Goal: Task Accomplishment & Management: Manage account settings

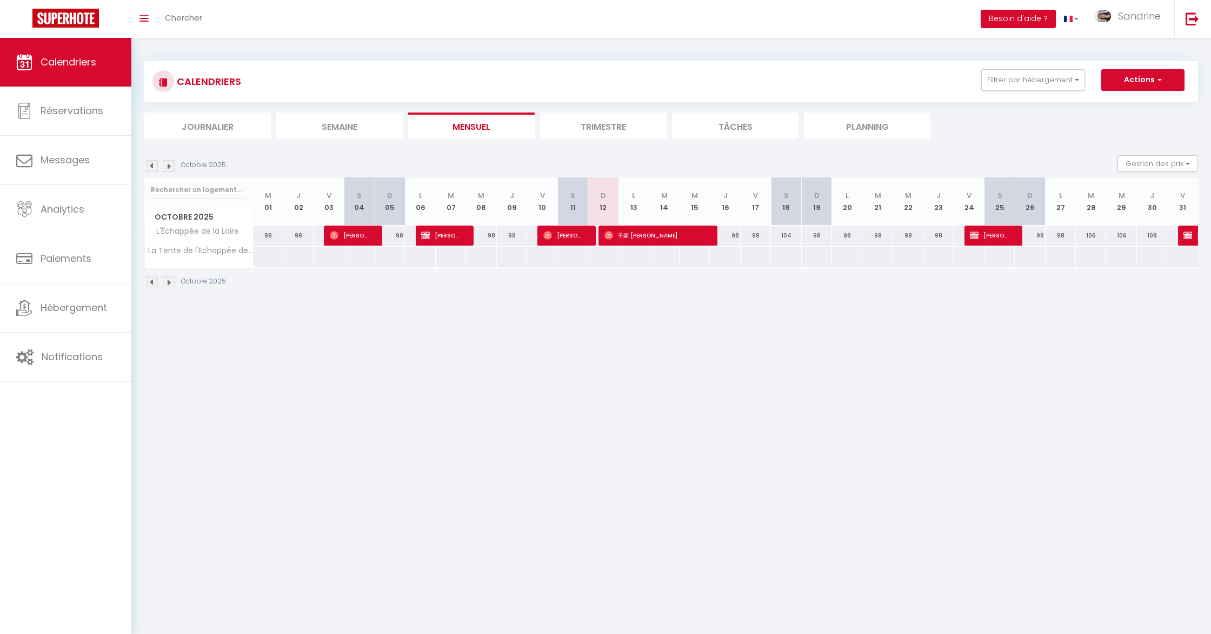
scroll to position [5, 0]
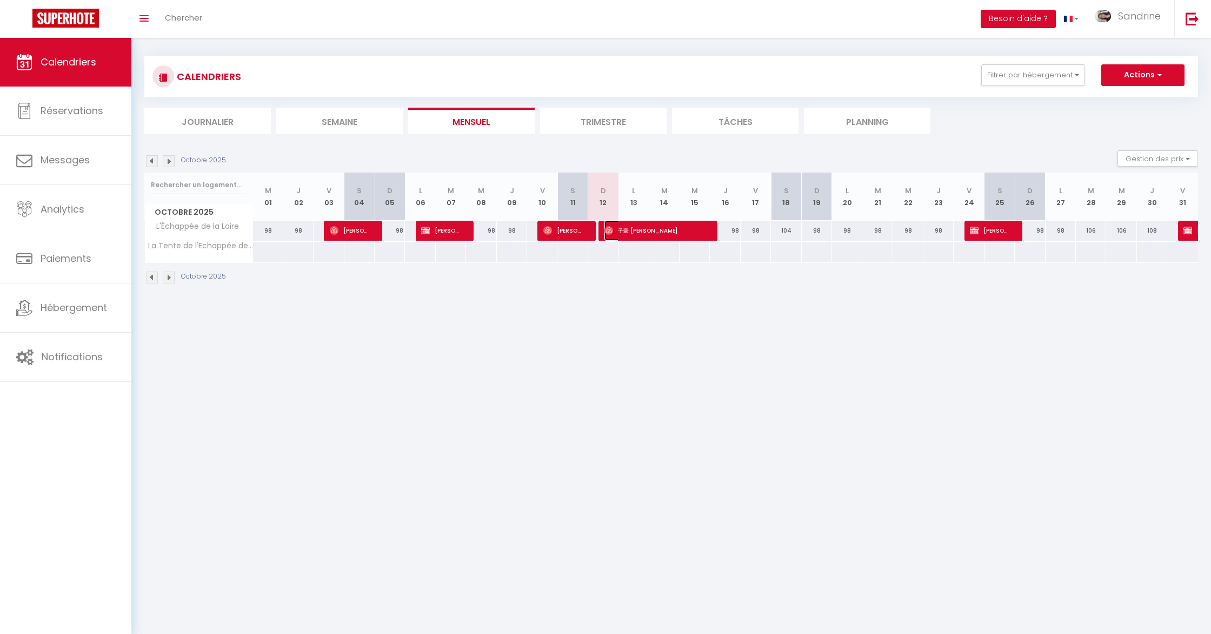
click at [661, 224] on span "子豪 [PERSON_NAME]" at bounding box center [655, 230] width 101 height 21
select select "OK"
select select "0"
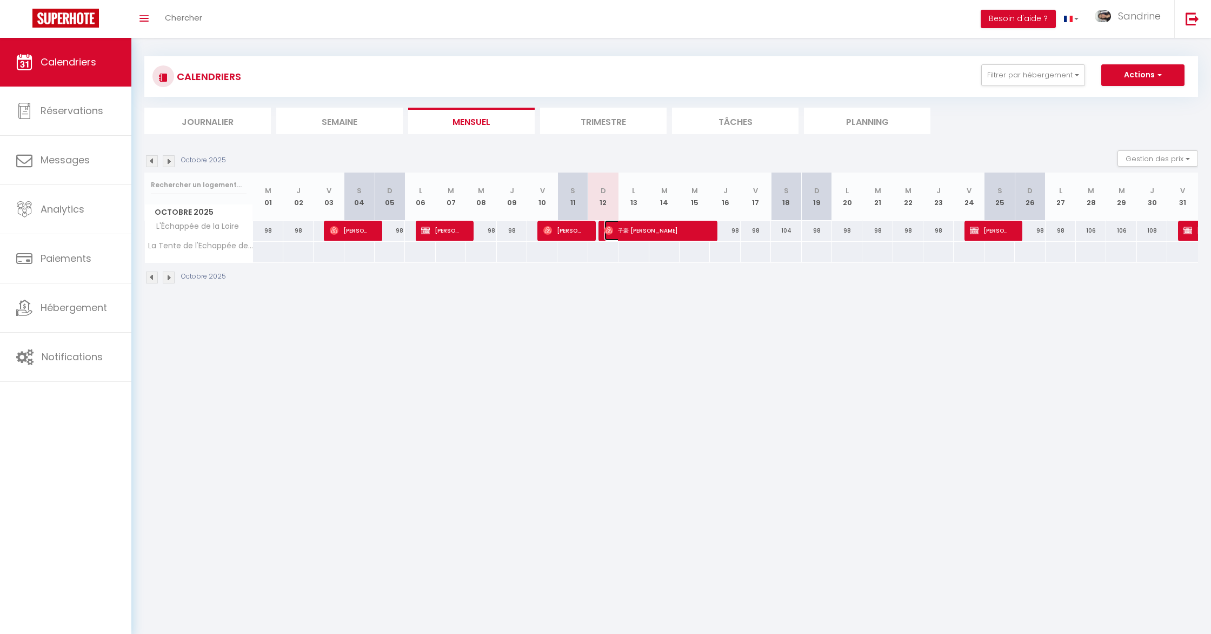
select select "1"
select select
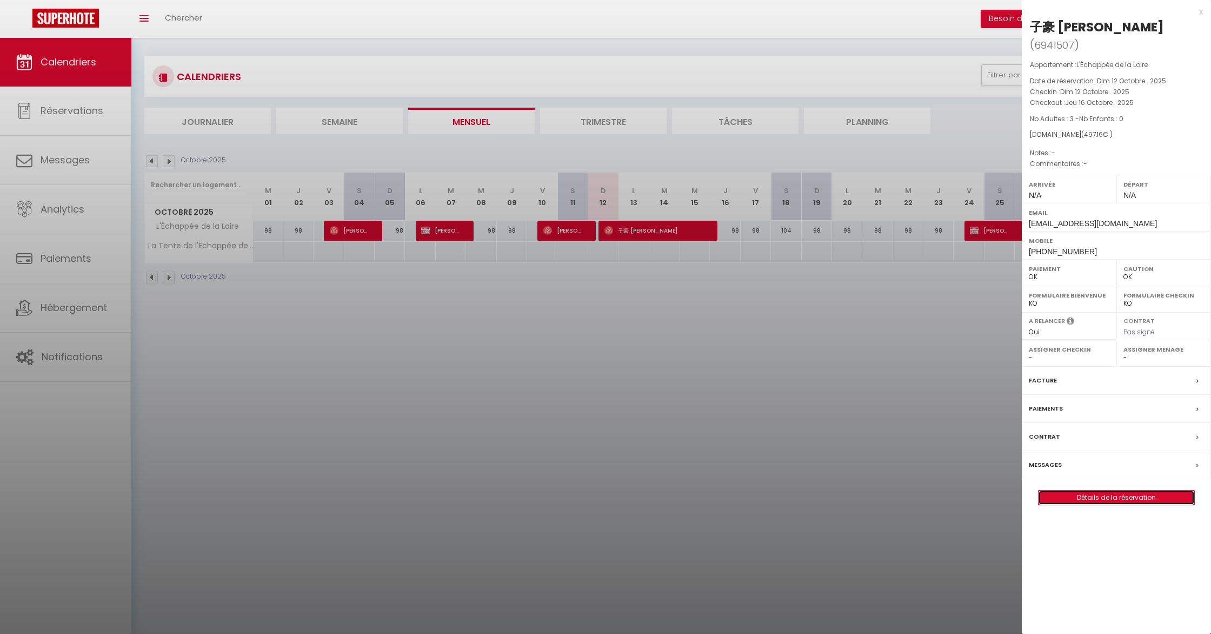
click at [1128, 490] on link "Détails de la réservation" at bounding box center [1117, 497] width 156 height 14
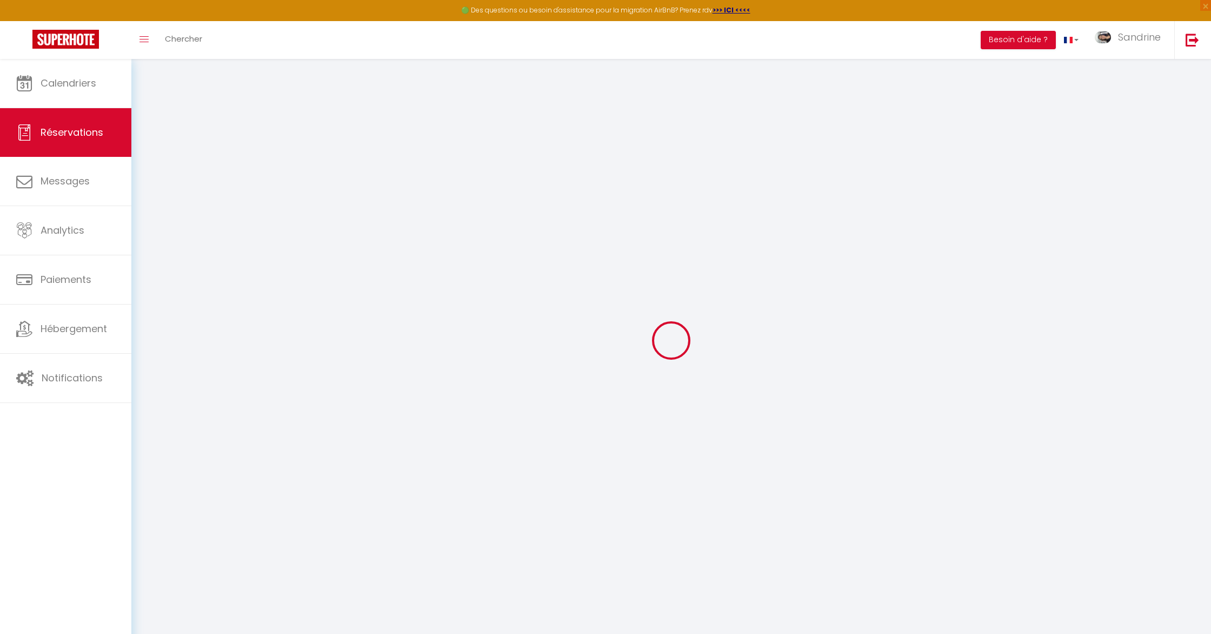
select select
checkbox input "false"
select index
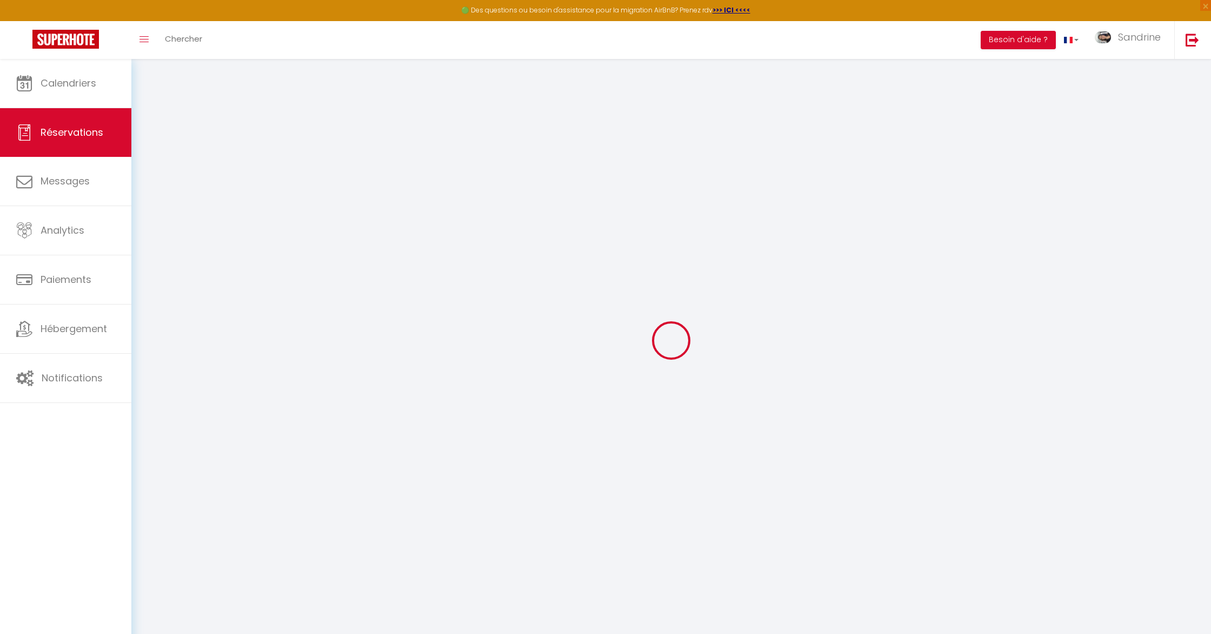
select select
checkbox input "false"
select index
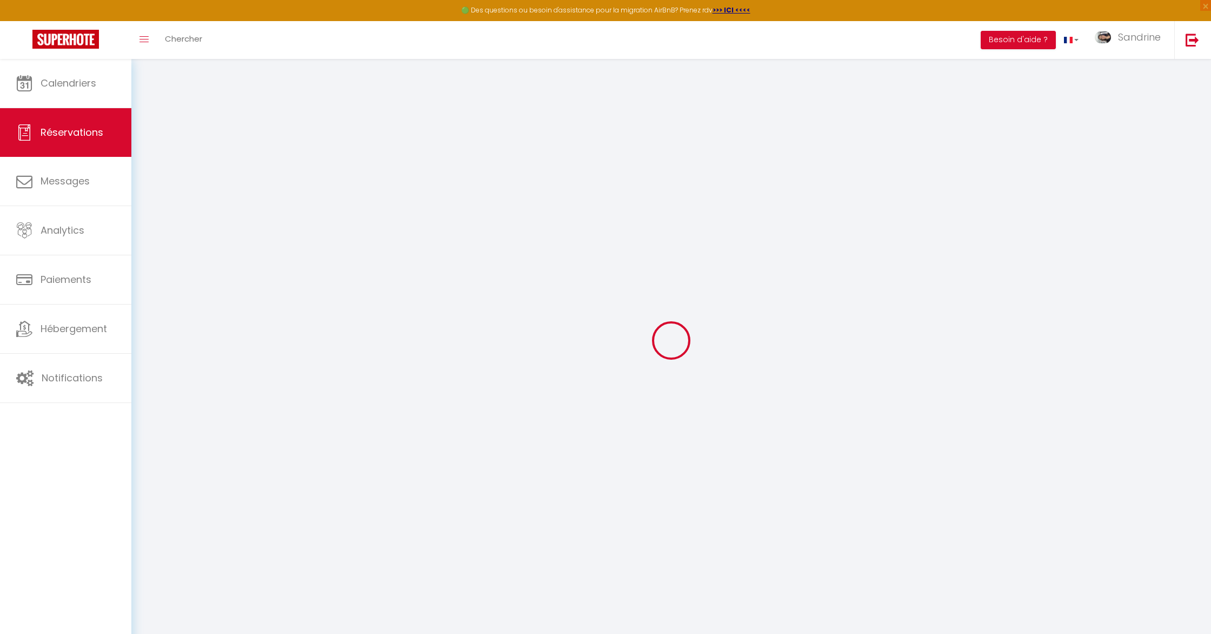
select select
checkbox input "false"
select index
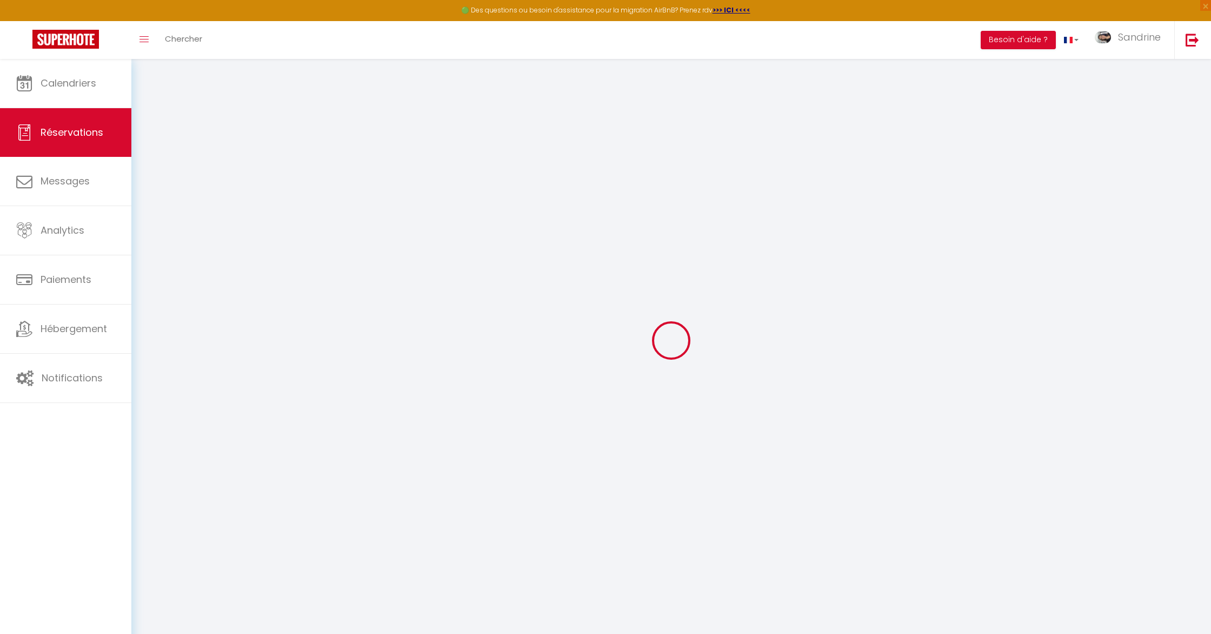
select select
type input "17.16"
select select
checkbox input "false"
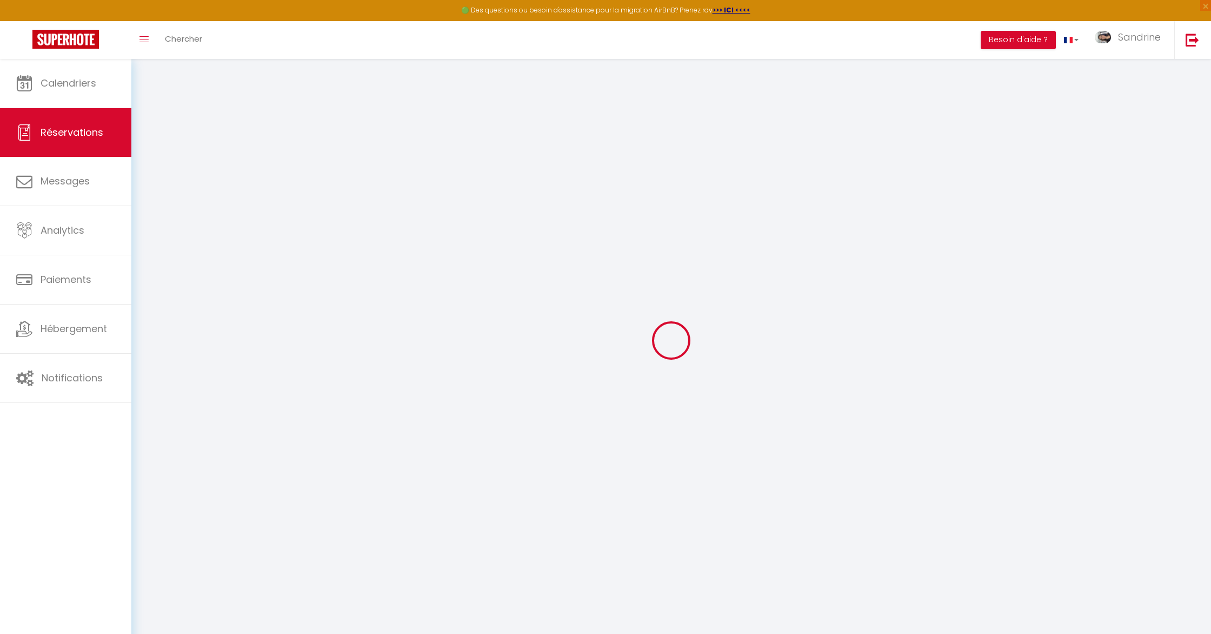
select index
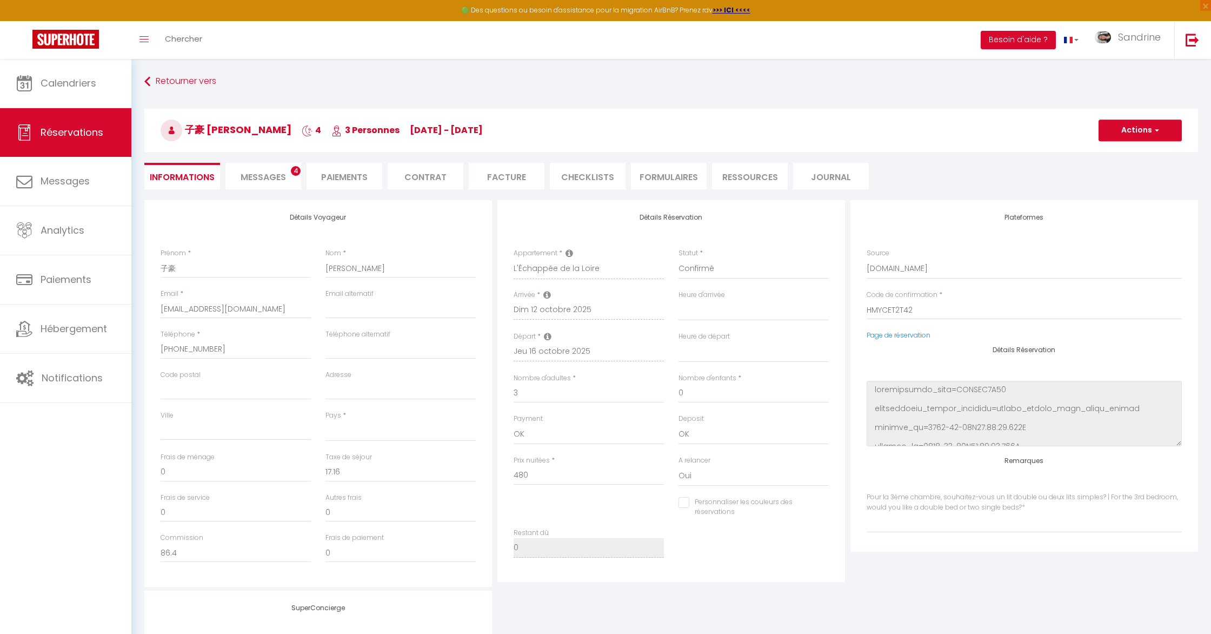
select select
checkbox input "false"
select index
select select
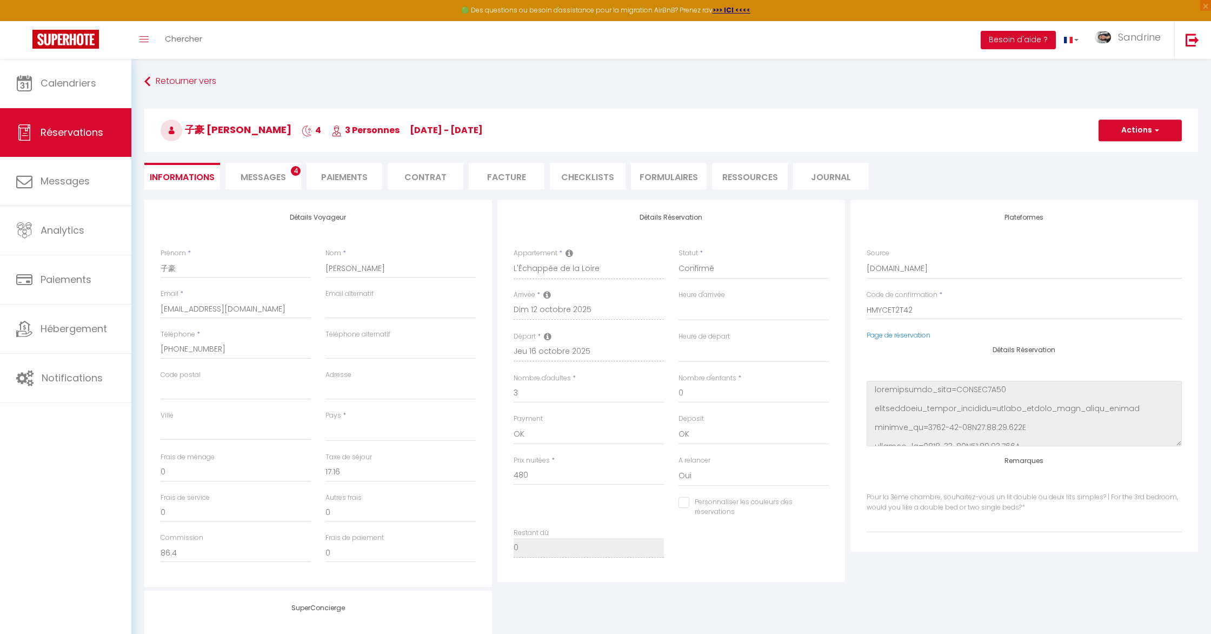
click at [274, 177] on span "Messages" at bounding box center [263, 177] width 45 height 12
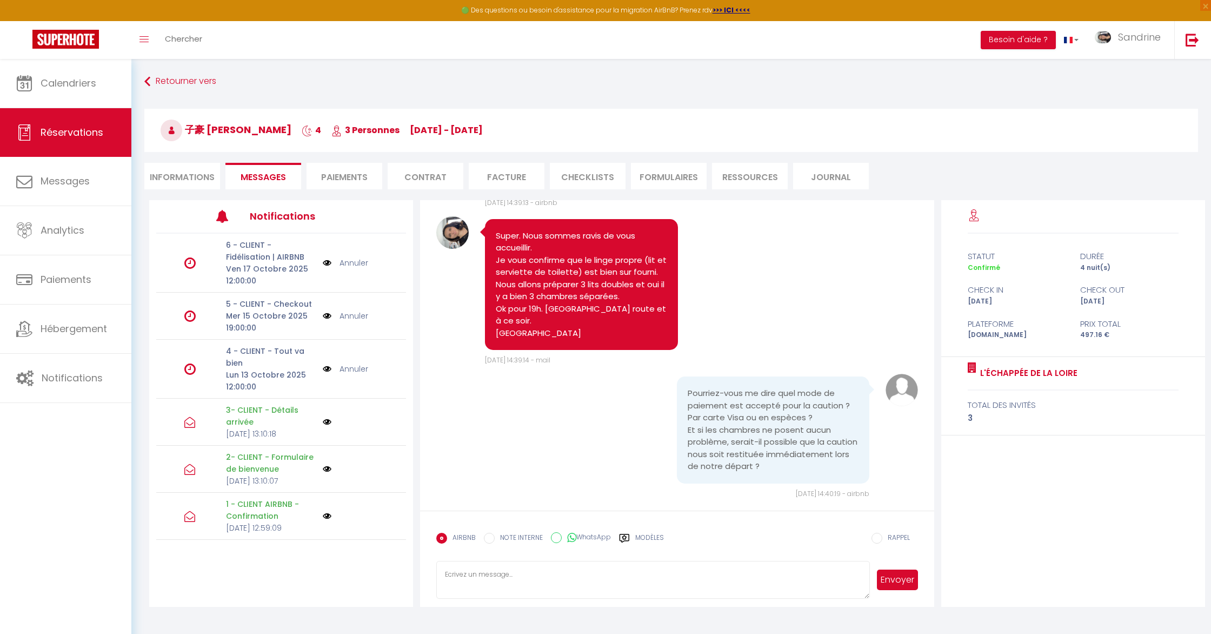
scroll to position [59, 0]
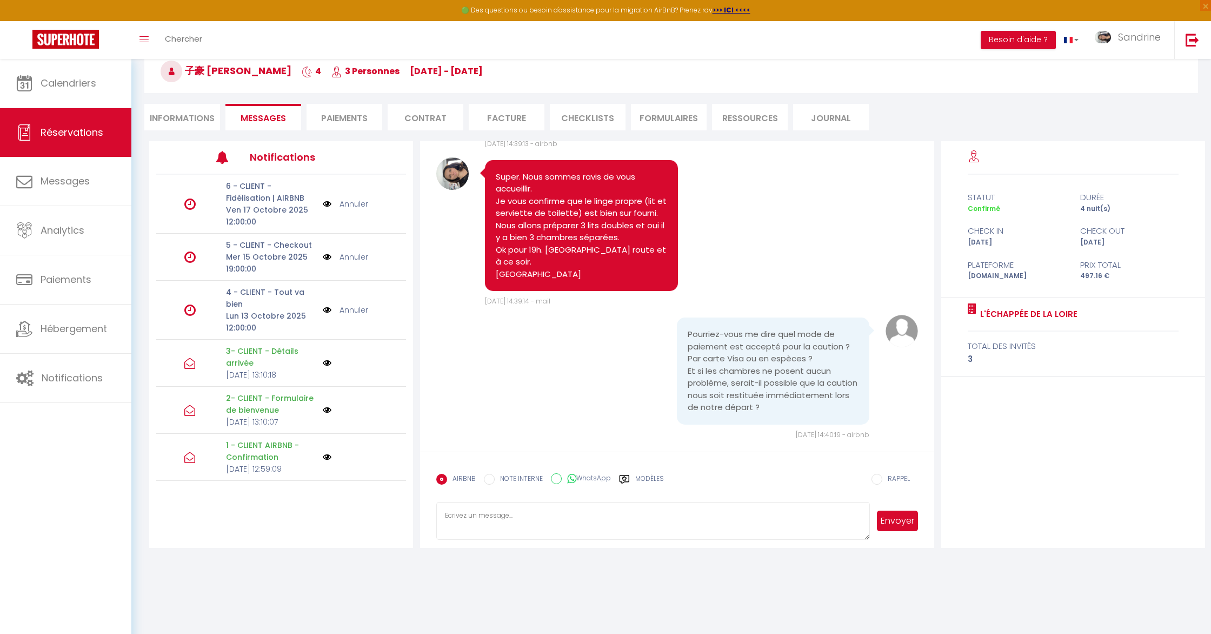
click at [643, 481] on label "Modèles" at bounding box center [649, 483] width 29 height 19
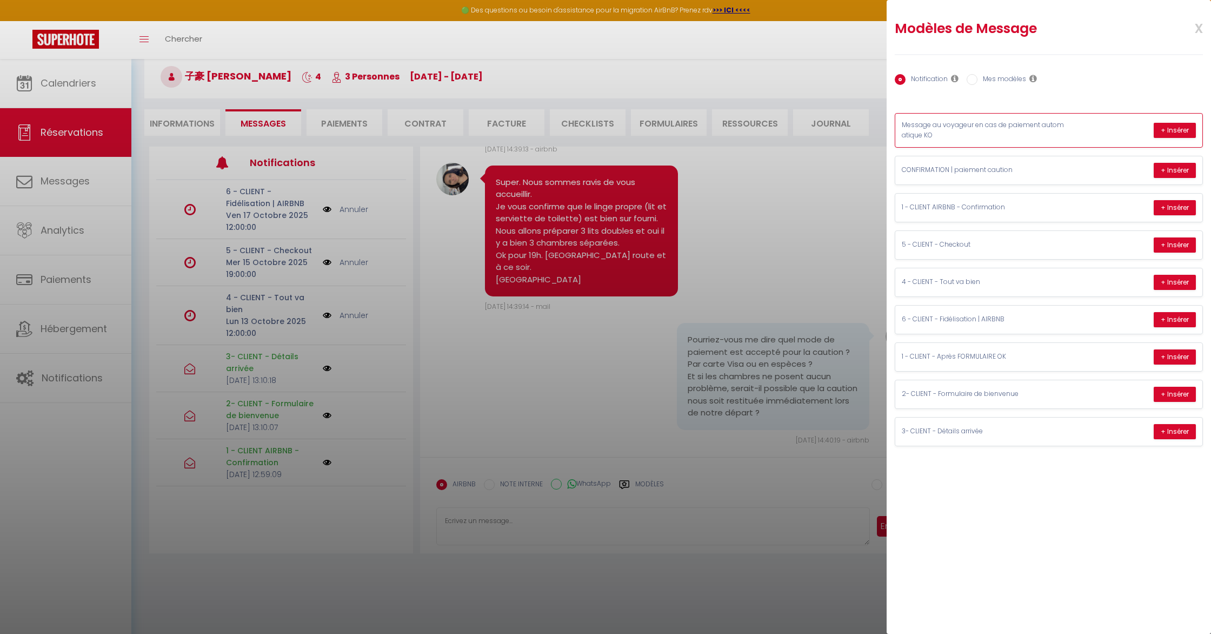
scroll to position [55, 0]
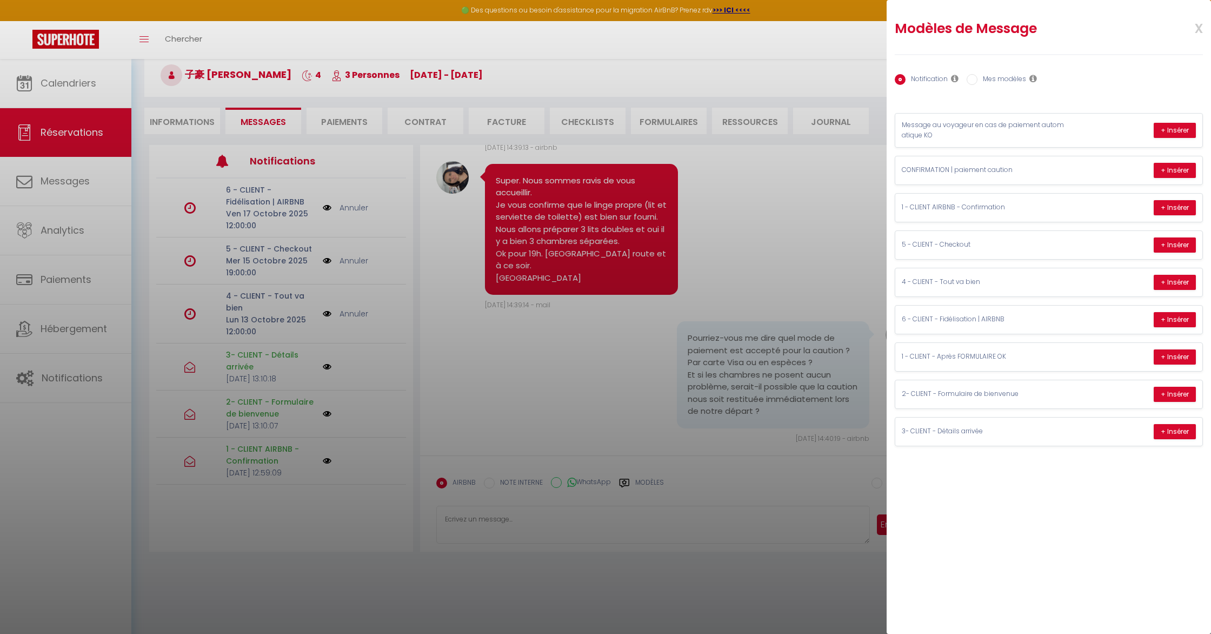
click at [561, 382] on div at bounding box center [605, 317] width 1211 height 634
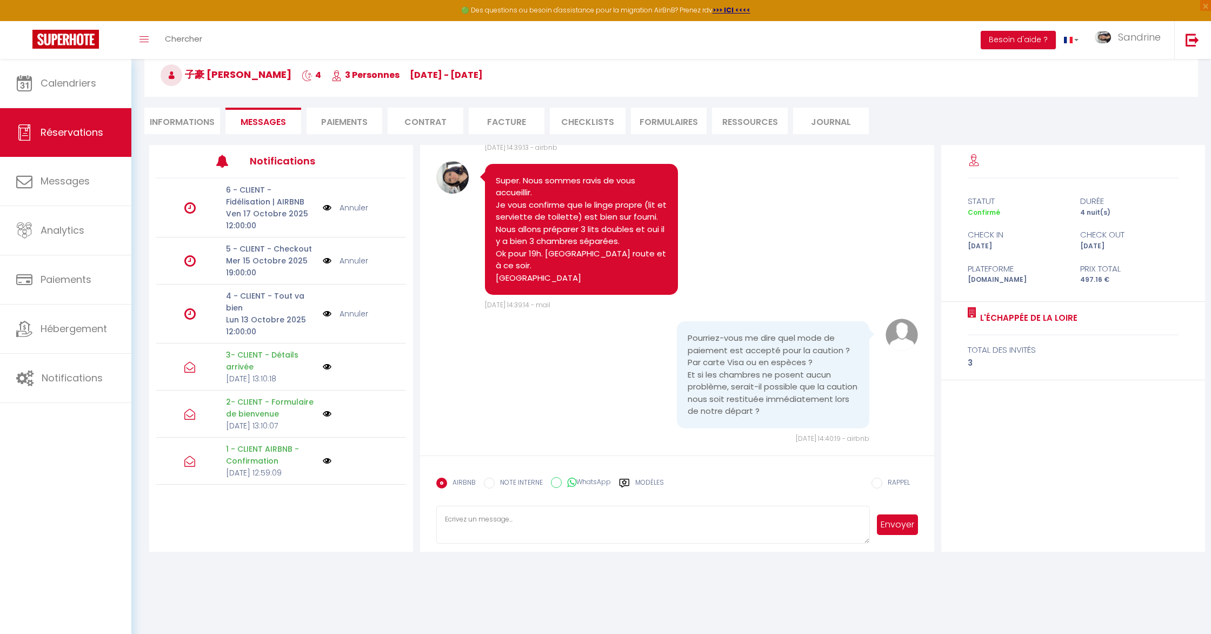
click at [346, 128] on li "Paiements" at bounding box center [345, 121] width 76 height 26
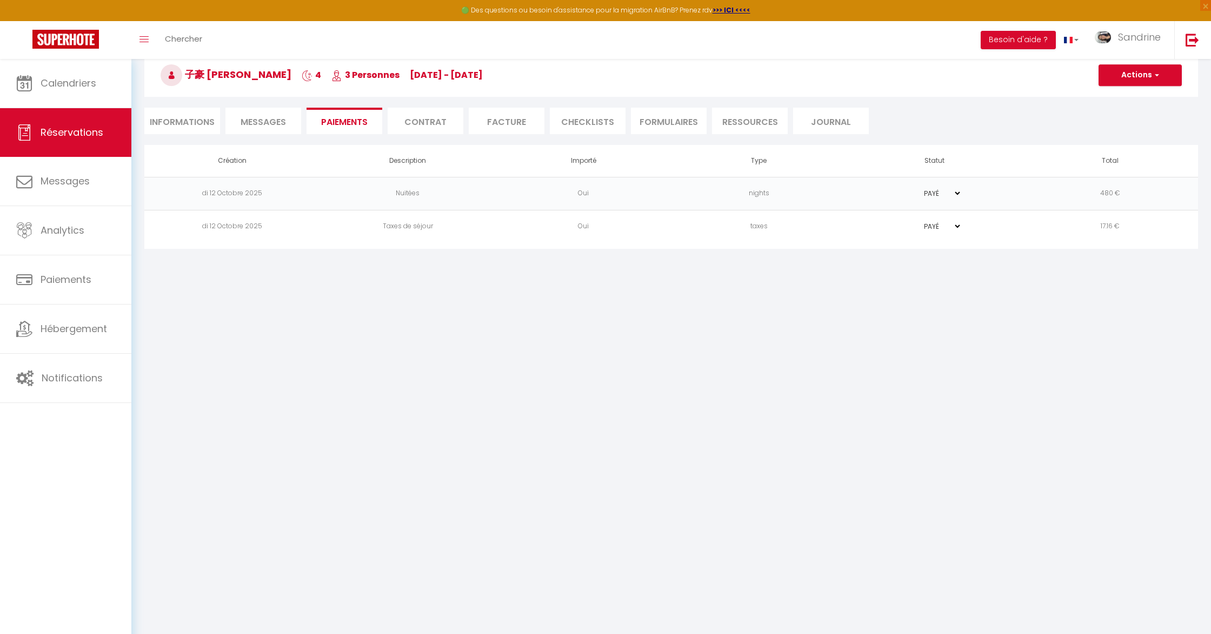
select select
click at [1145, 81] on button "Actions" at bounding box center [1140, 75] width 83 height 22
click at [1138, 143] on link "Créer nouveau lien caution" at bounding box center [1153, 141] width 133 height 14
select select "nights"
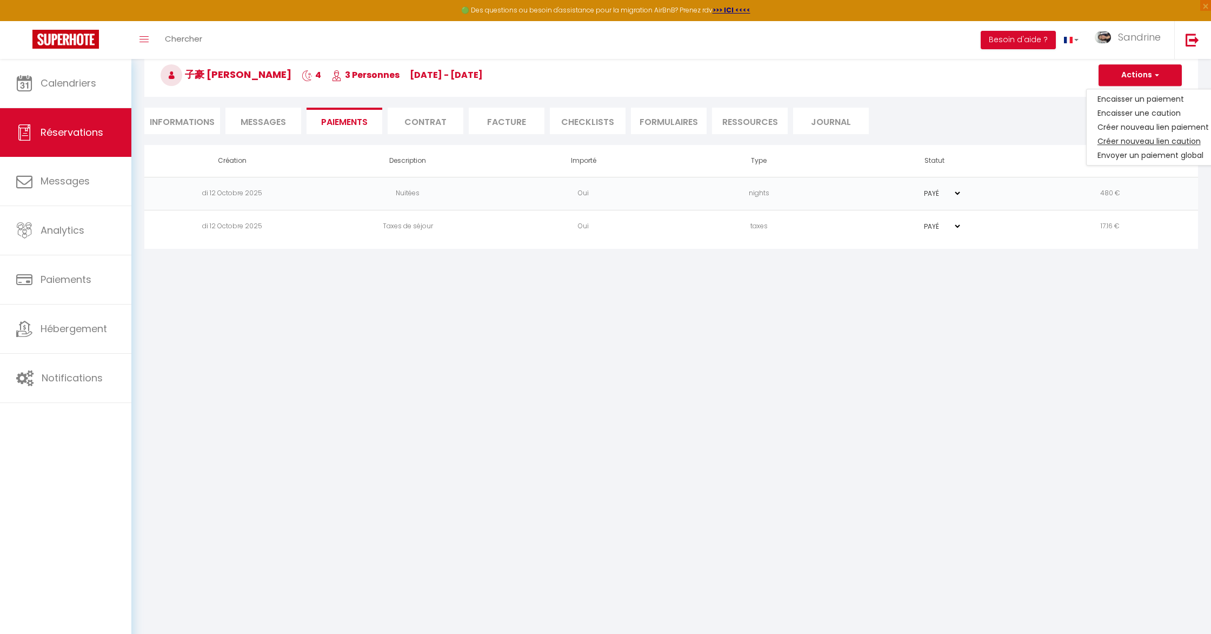
type input "[EMAIL_ADDRESS][DOMAIN_NAME]"
select select "5344"
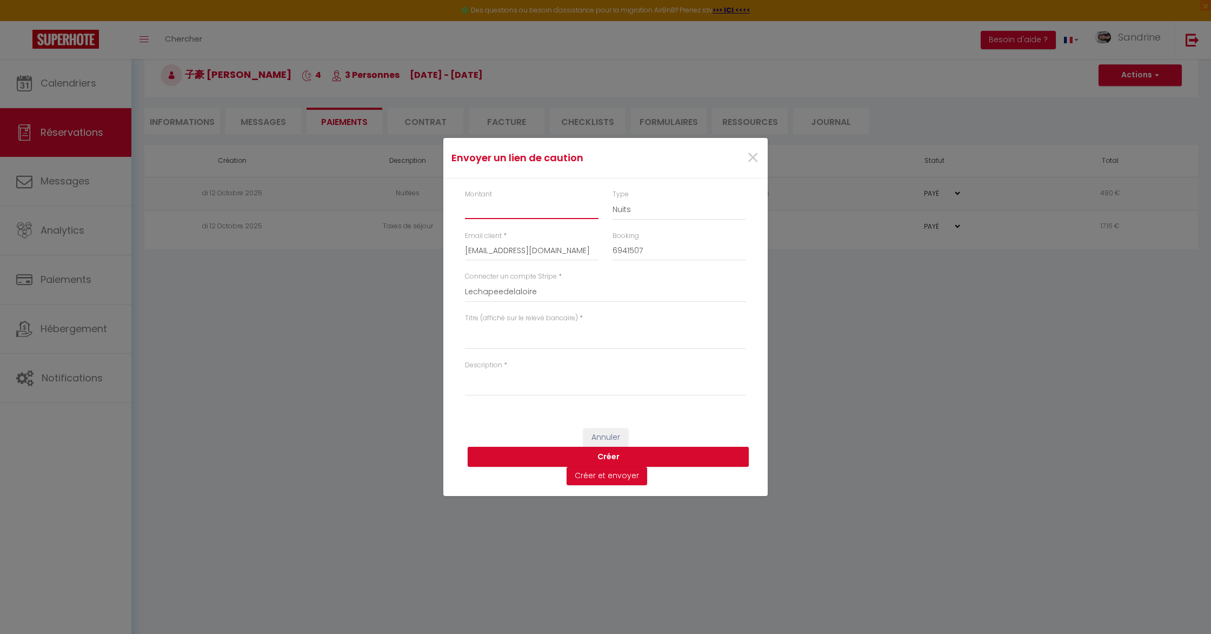
click at [543, 217] on input "Montant" at bounding box center [532, 209] width 134 height 19
type input "600"
click at [578, 340] on textarea "Titre (affiché sur le relevé bancaire)" at bounding box center [605, 336] width 281 height 26
type textarea "Caution Echappée de la Loire"
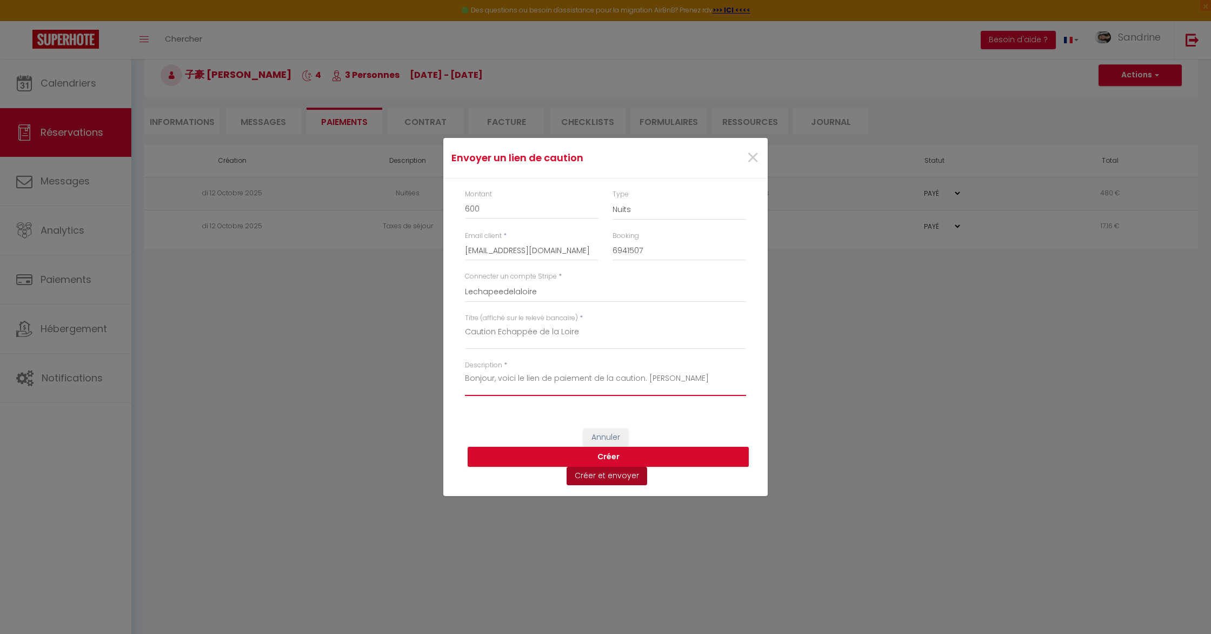
type textarea "Bonjour, voici le lien de paiement de la caution. [PERSON_NAME]"
click at [595, 476] on button "Créer et envoyer" at bounding box center [607, 476] width 81 height 18
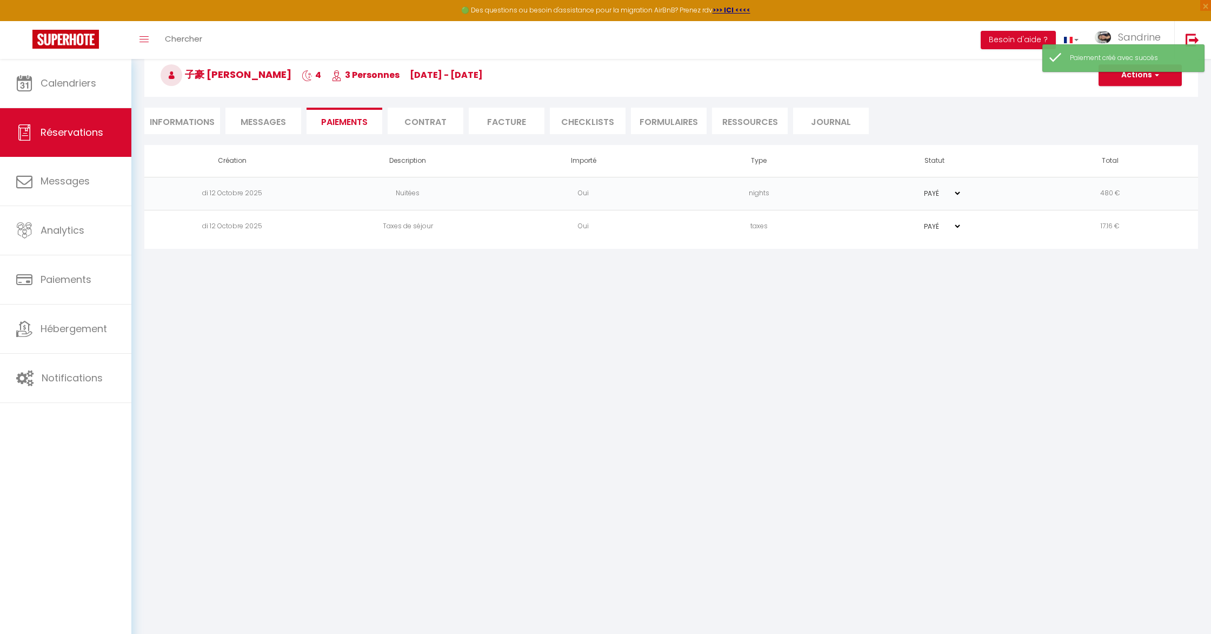
type input "[EMAIL_ADDRESS][DOMAIN_NAME]"
type input "Deposit request"
type textarea "Hi, We invite you to click on the link below to make the deposit: Title : Cauti…"
select select "0"
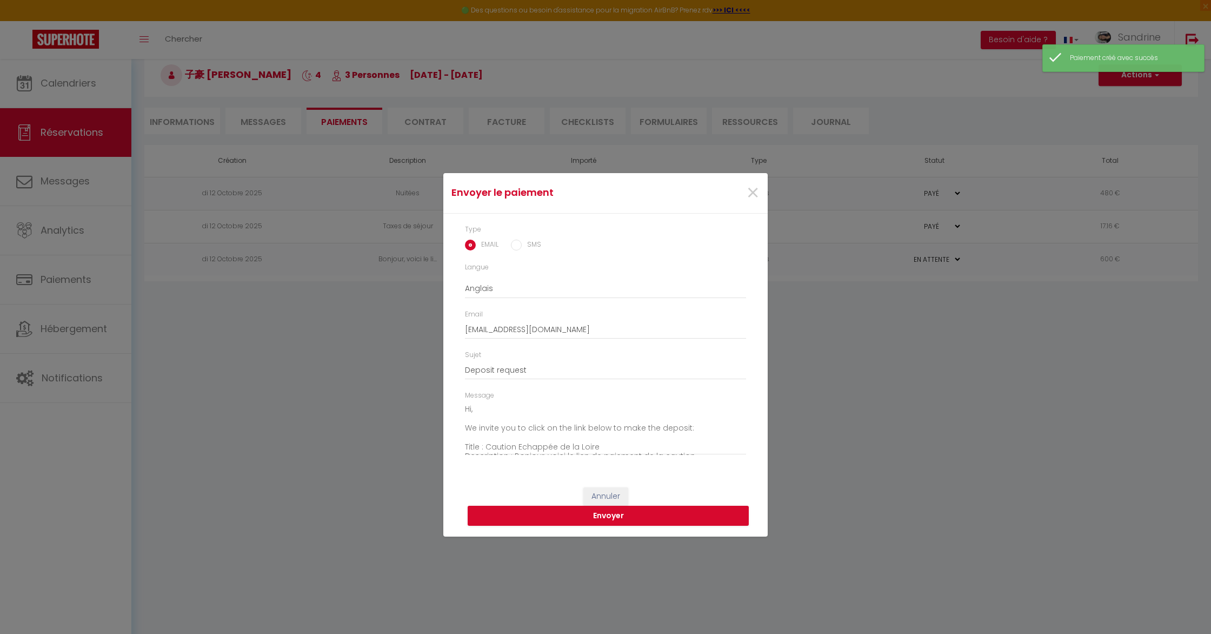
click at [54, 188] on div "Envoyer le paiement × Type EMAIL SMS Langue Anglais Français Espagnol Portugais…" at bounding box center [605, 317] width 1211 height 634
click at [582, 514] on button "Envoyer" at bounding box center [608, 516] width 281 height 21
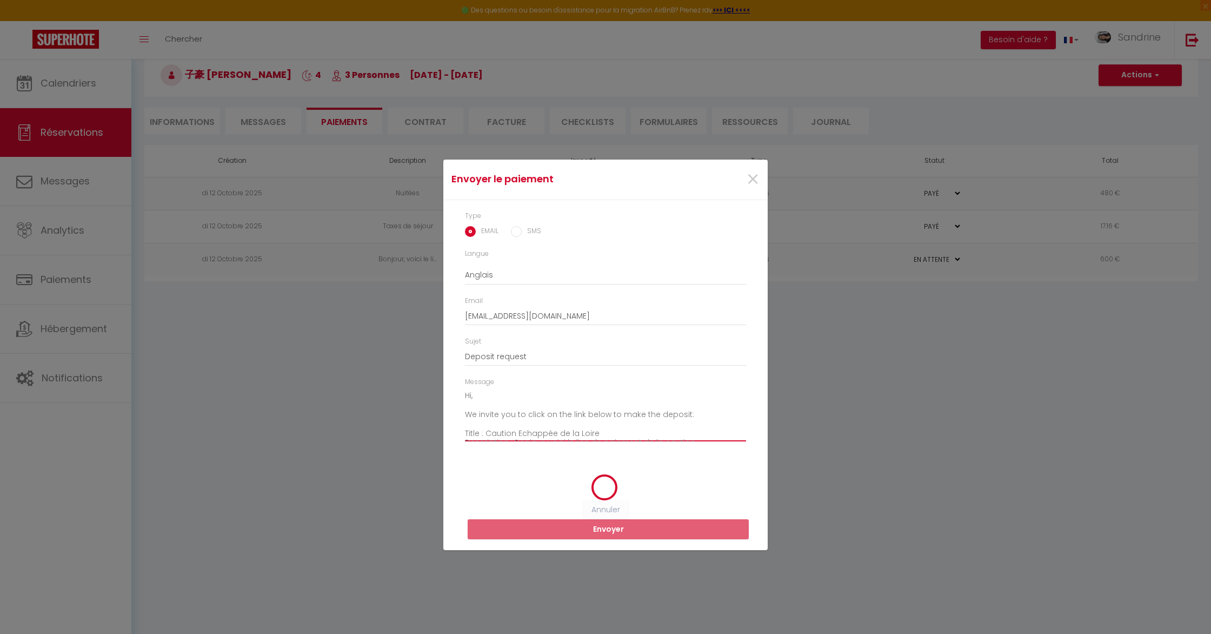
drag, startPoint x: 588, startPoint y: 435, endPoint x: 424, endPoint y: 372, distance: 175.8
click at [424, 372] on div "Envoyer le paiement × Type EMAIL SMS Langue Anglais Français Espagnol Portugais…" at bounding box center [605, 317] width 1211 height 634
click at [753, 179] on span "×" at bounding box center [753, 179] width 14 height 32
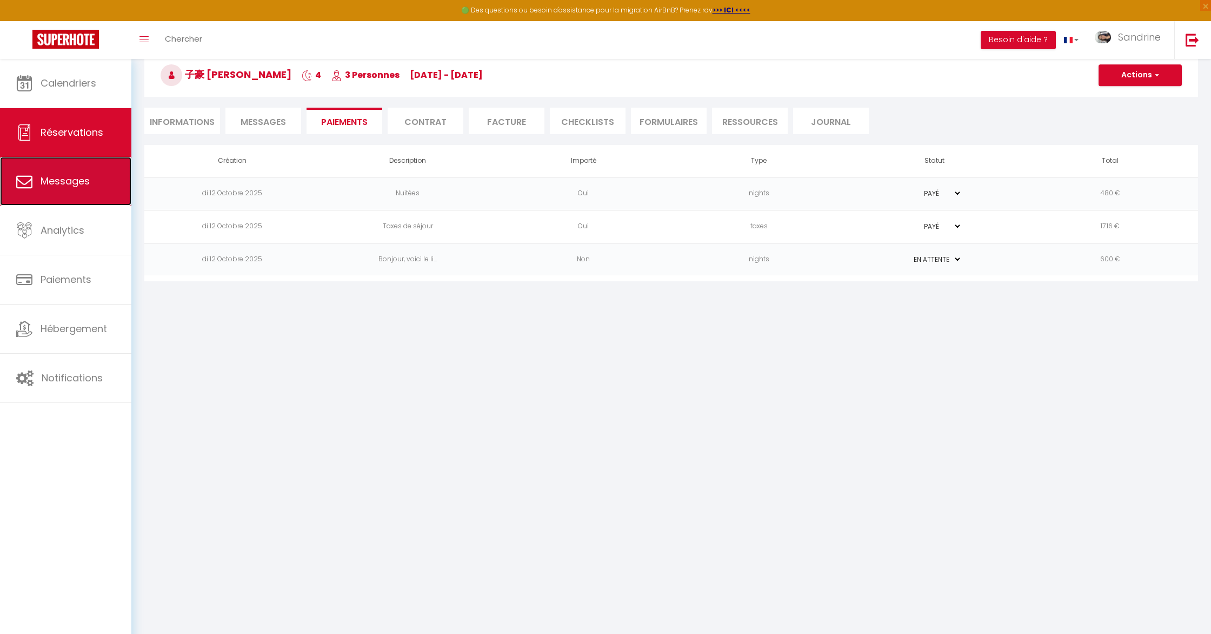
click at [76, 181] on span "Messages" at bounding box center [65, 181] width 49 height 14
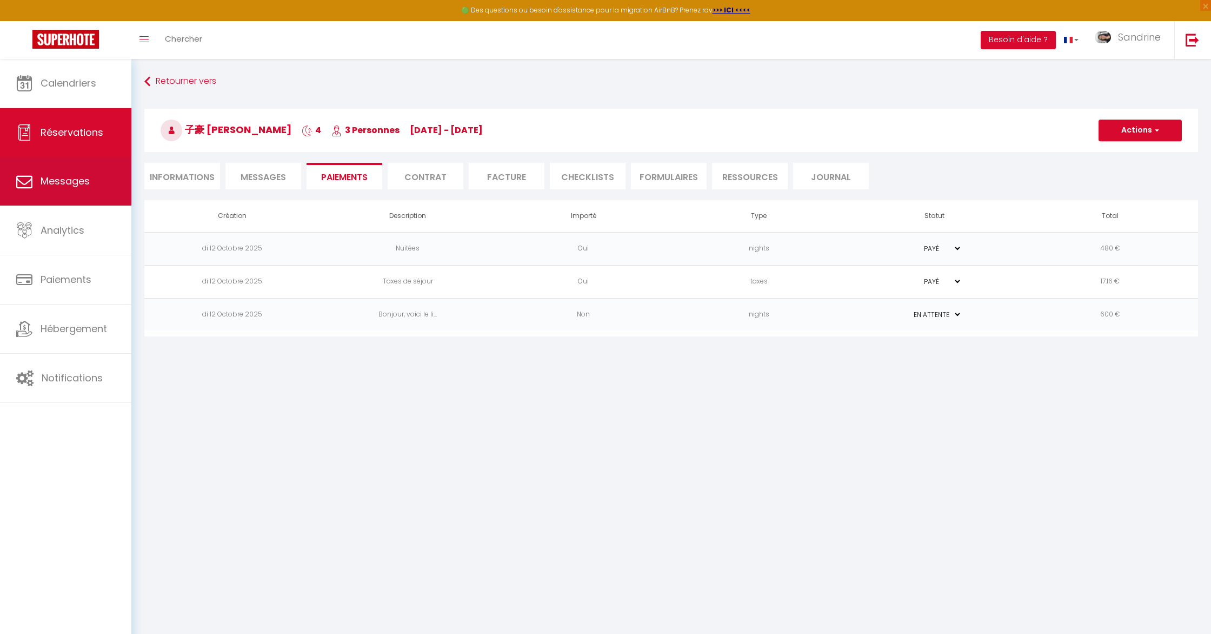
select select "message"
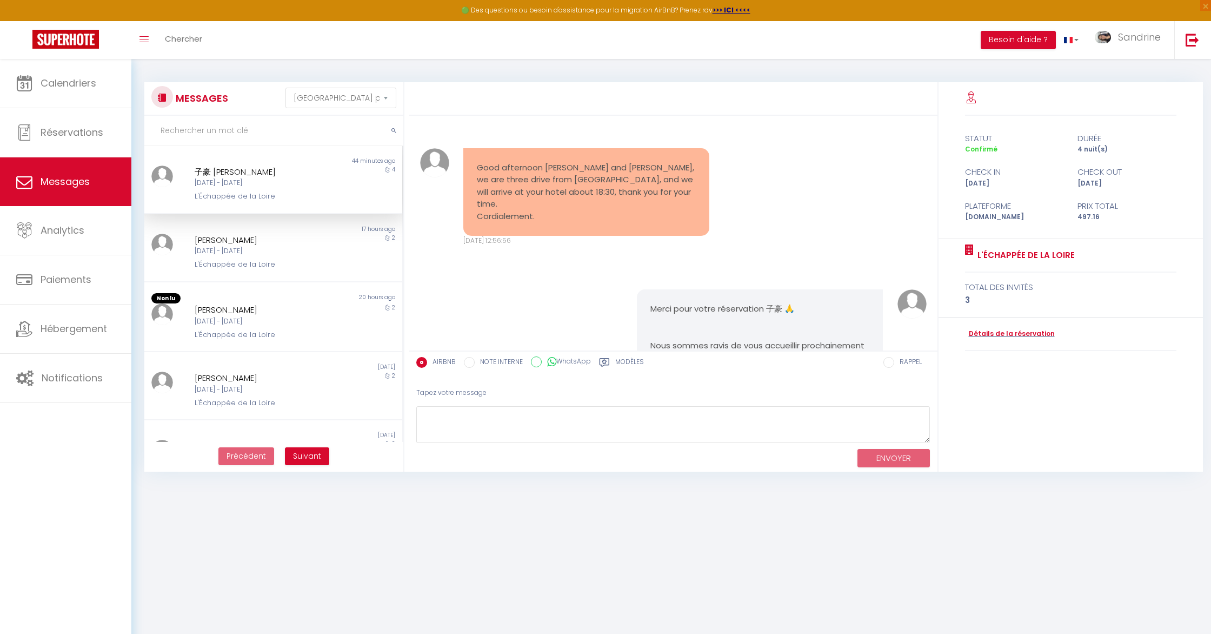
scroll to position [1699, 0]
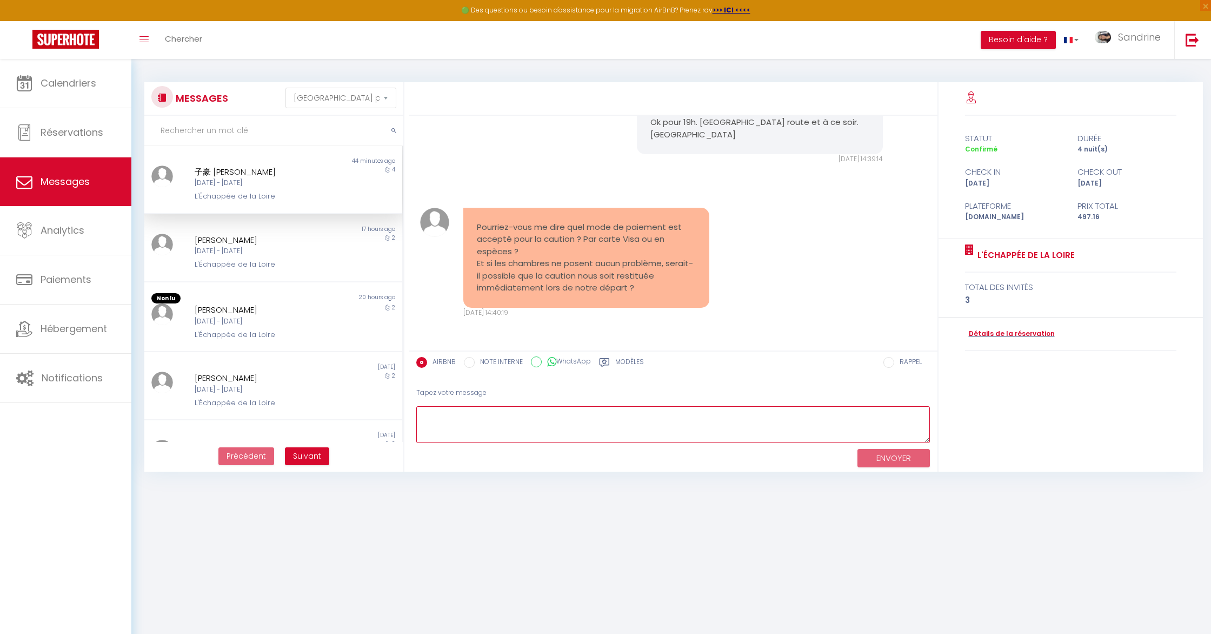
click at [563, 428] on textarea at bounding box center [673, 424] width 514 height 37
paste textarea "Hi, We invite you to click on the link below to make the deposit: Title : Cauti…"
type textarea "Hi, We invite you to click on the link below to make the deposit: Title : Cauti…"
click at [908, 460] on button "ENVOYER" at bounding box center [894, 458] width 72 height 19
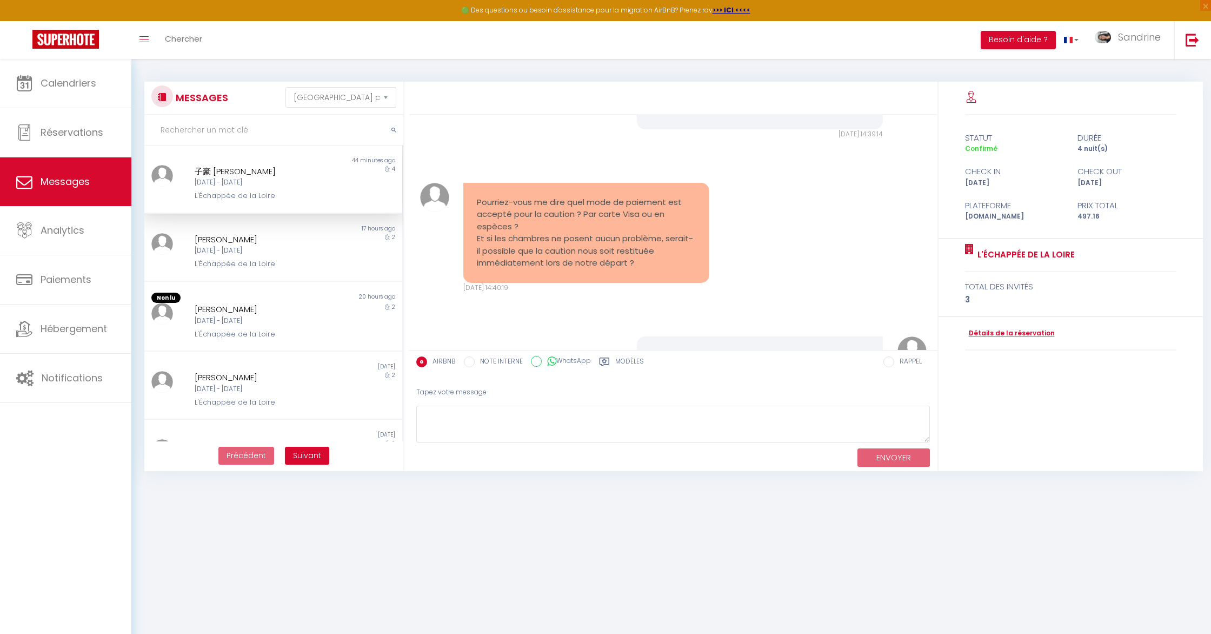
scroll to position [1950, 0]
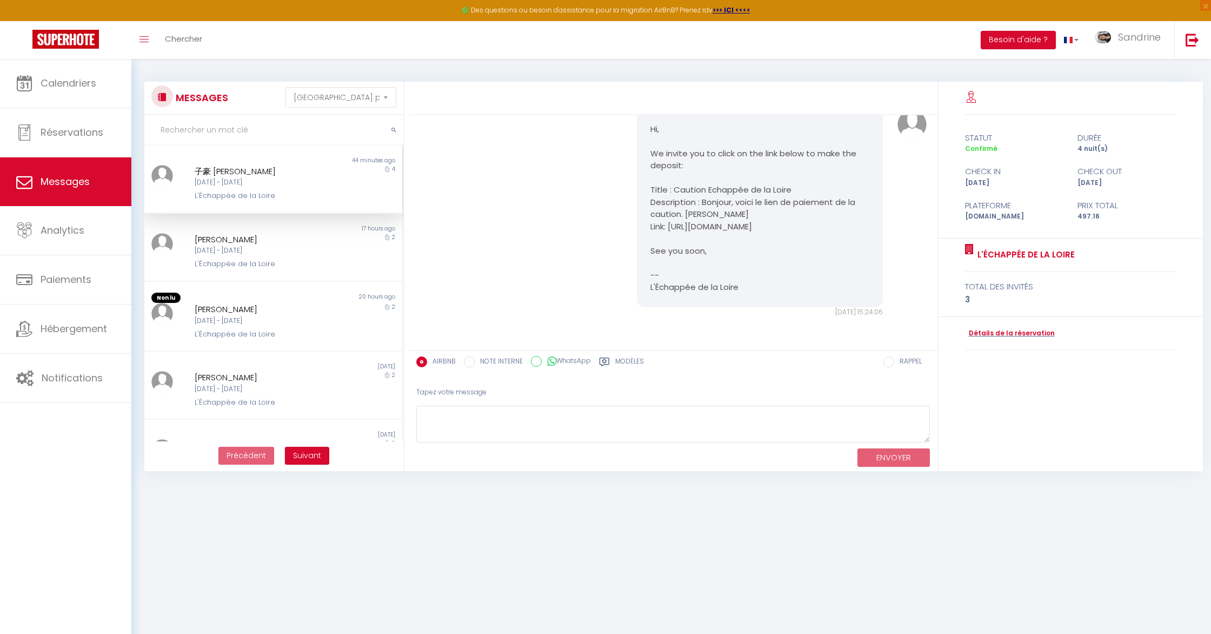
click at [758, 228] on pre "Hi, We invite you to click on the link below to make the deposit: Title : Cauti…" at bounding box center [760, 208] width 219 height 170
click at [726, 229] on pre "Hi, We invite you to click on the link below to make the deposit: Title : Cauti…" at bounding box center [760, 208] width 219 height 170
drag, startPoint x: 670, startPoint y: 227, endPoint x: 853, endPoint y: 229, distance: 183.3
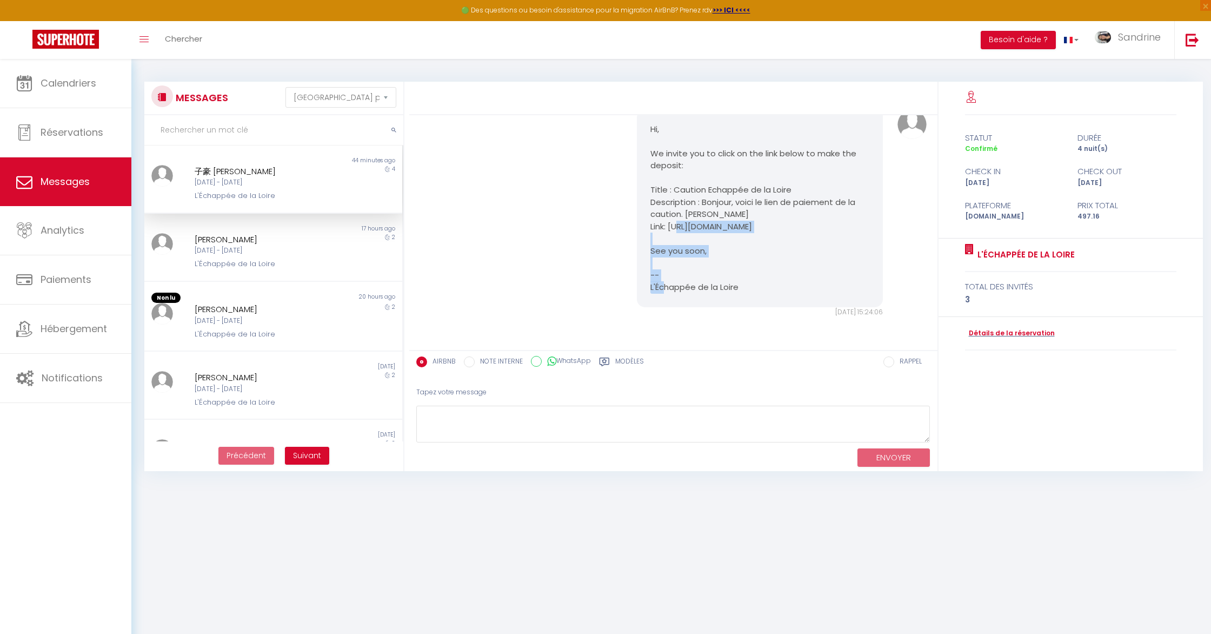
click at [853, 229] on pre "Hi, We invite you to click on the link below to make the deposit: Title : Cauti…" at bounding box center [760, 208] width 219 height 170
copy pre "[URL][DOMAIN_NAME]"
click at [548, 418] on textarea at bounding box center [673, 424] width 514 height 37
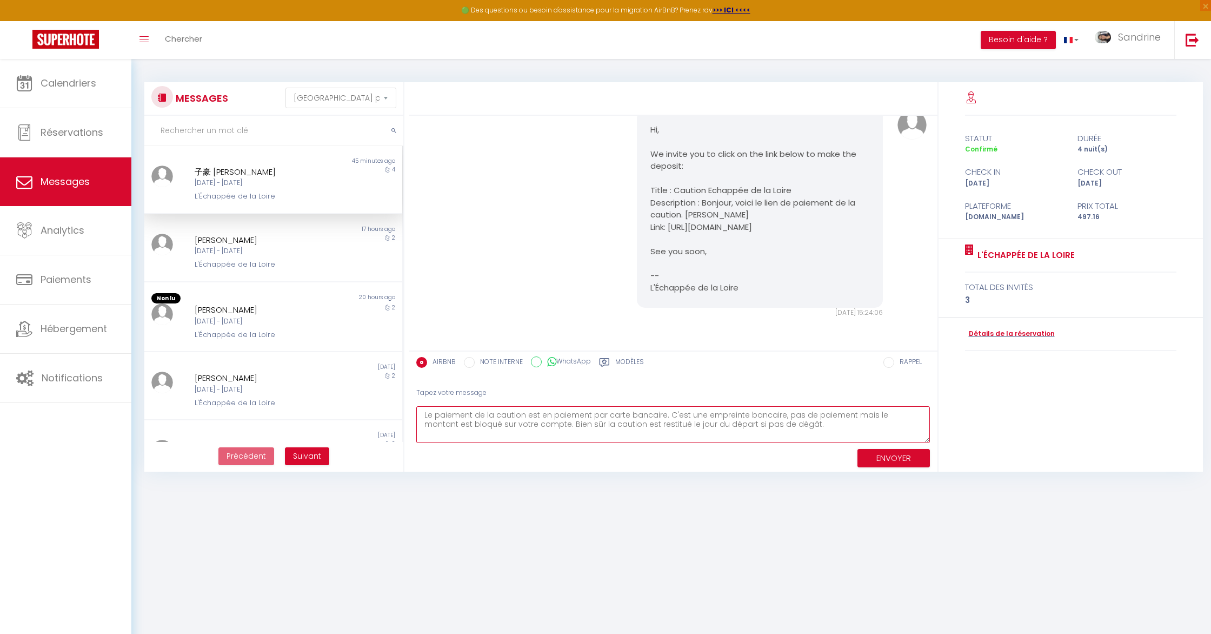
scroll to position [1949, 0]
drag, startPoint x: 700, startPoint y: 424, endPoint x: 709, endPoint y: 425, distance: 9.3
click at [700, 424] on textarea "Le paiement de la caution est en paiement par carte bancaire. C'est une emprein…" at bounding box center [673, 424] width 514 height 37
click at [778, 425] on textarea "Le paiement de la caution est en paiement par carte bancaire. C'est une emprein…" at bounding box center [673, 424] width 514 height 37
type textarea "Le paiement de la caution est en paiement par carte bancaire. C'est une emprein…"
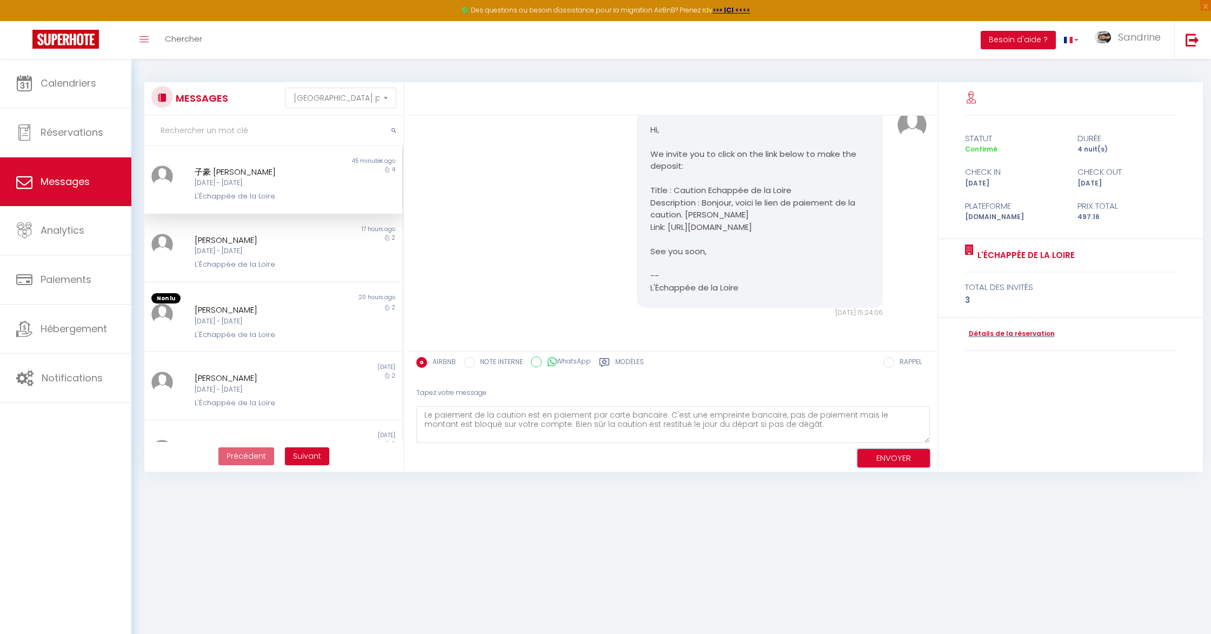
click at [890, 454] on button "ENVOYER" at bounding box center [894, 458] width 72 height 19
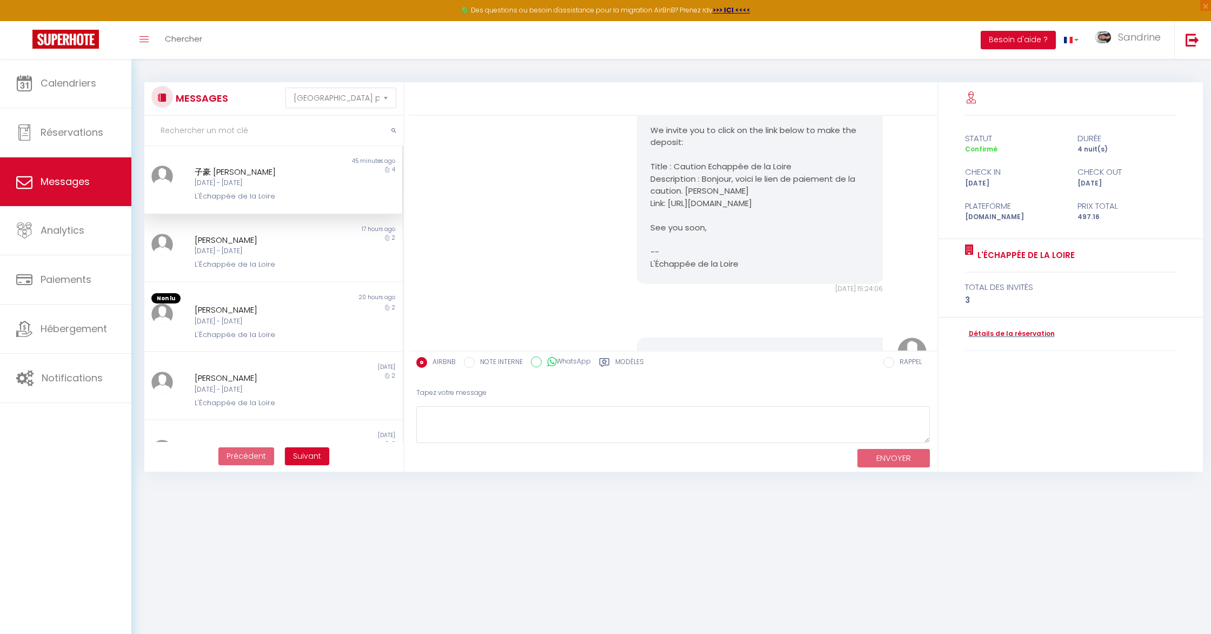
scroll to position [2091, 0]
